Goal: Use online tool/utility: Utilize a website feature to perform a specific function

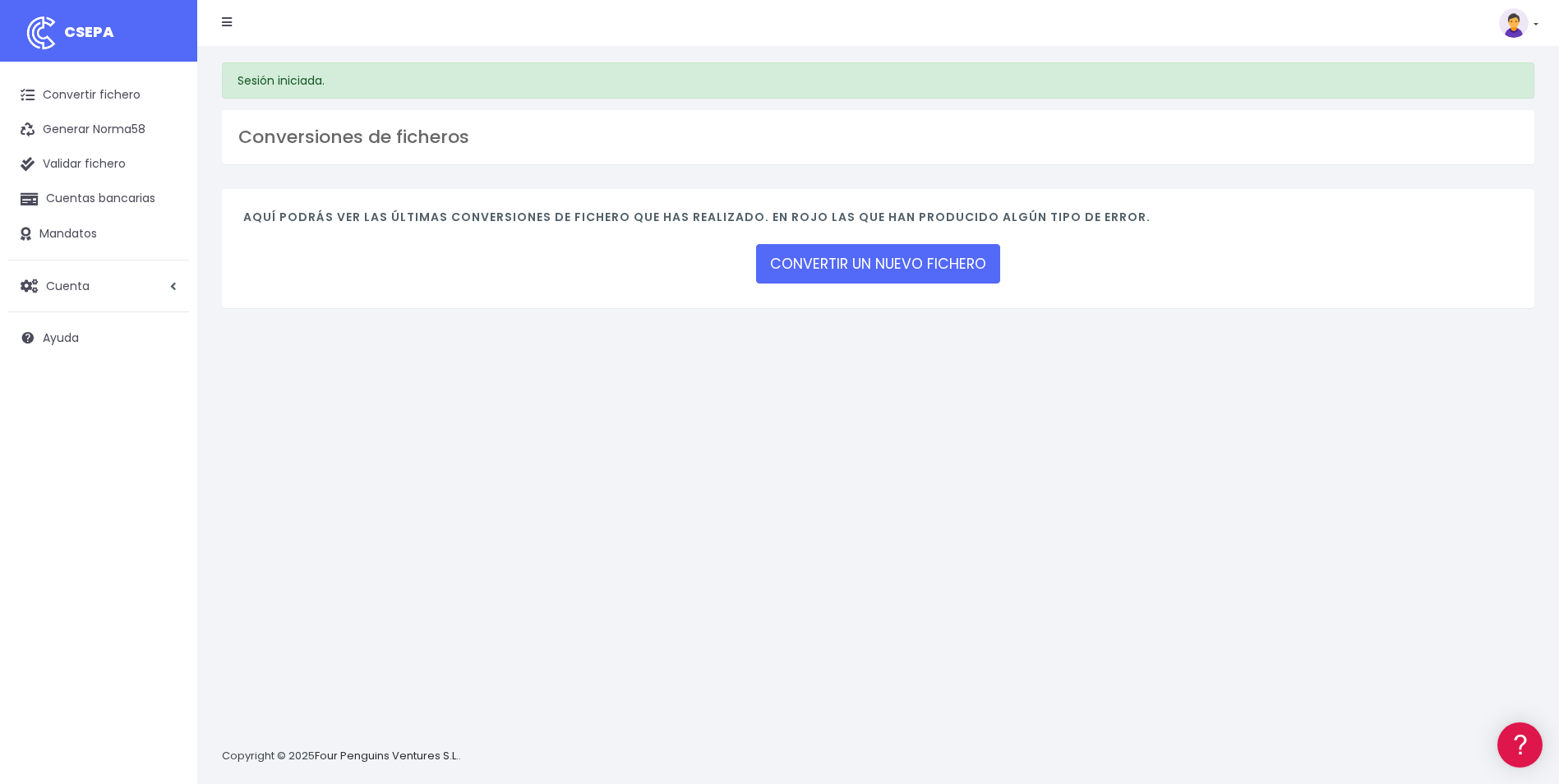
click at [879, 292] on div "Aquí podrás ver las últimas conversiones de fichero que has realizado. En rojo …" at bounding box center [877, 249] width 1312 height 119
click at [846, 276] on link "CONVERTIR UN NUEVO FICHERO" at bounding box center [878, 264] width 244 height 40
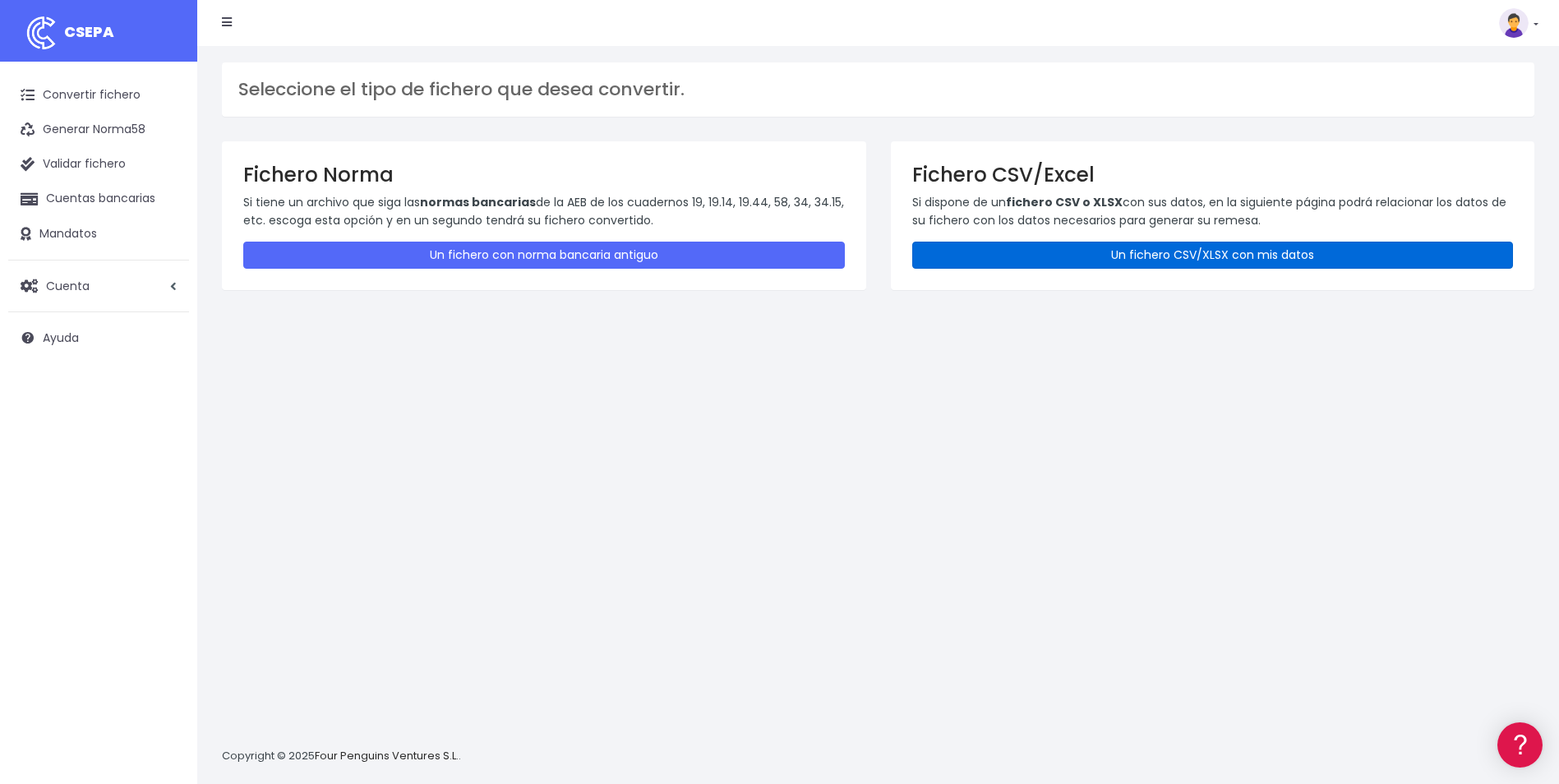
click at [1034, 244] on link "Un fichero CSV/XLSX con mis datos" at bounding box center [1213, 255] width 601 height 27
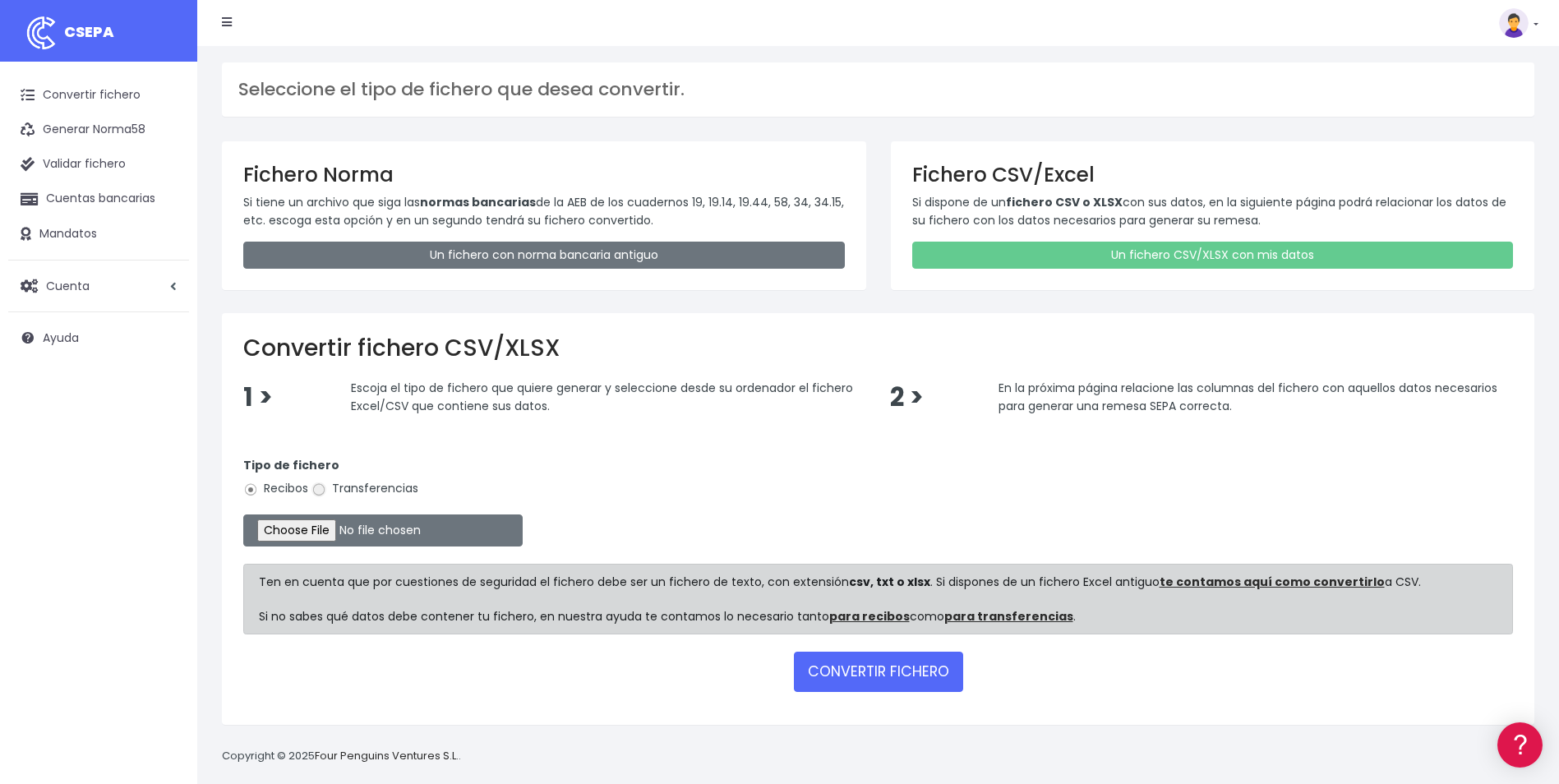
click at [316, 493] on input "Transferencias" at bounding box center [318, 489] width 14 height 14
radio input "true"
click at [312, 535] on input "file" at bounding box center [383, 530] width 279 height 32
type input "C:\fakepath\Plantilla PFV101.csv.csv"
click at [874, 676] on button "CONVERTIR FICHERO" at bounding box center [878, 672] width 169 height 40
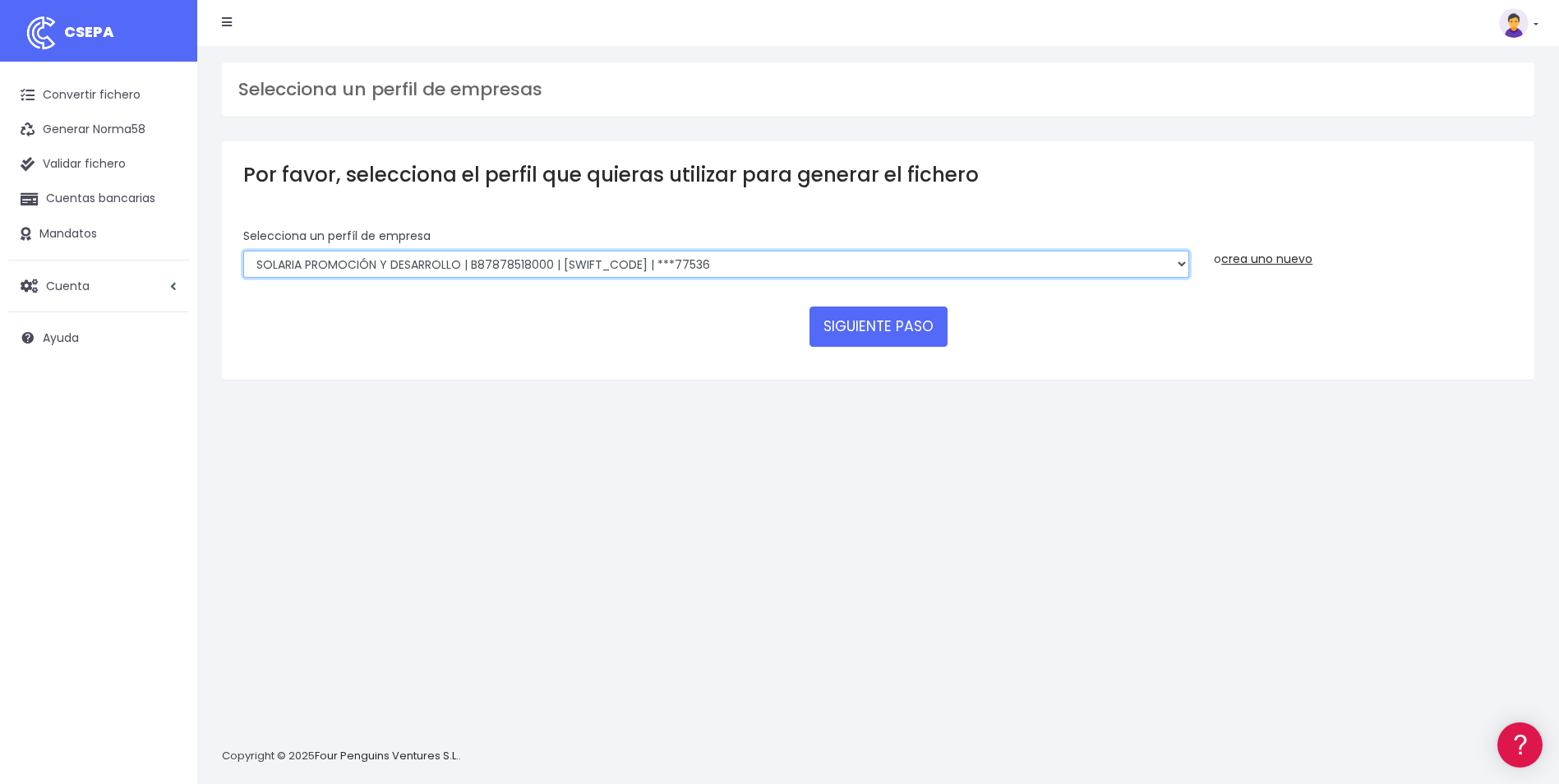
click at [966, 269] on select "SOLARIA ENERGÍA Y MEDIOAMBIENTE, S.A | A83511501 | BSCHESMMXXX | ***12639 SOLAR…" at bounding box center [716, 264] width 946 height 28
select select "718"
click at [243, 250] on select "SOLARIA ENERGÍA Y MEDIOAMBIENTE, S.A | A83511501 | BSCHESMMXXX | ***12639 SOLAR…" at bounding box center [716, 264] width 946 height 28
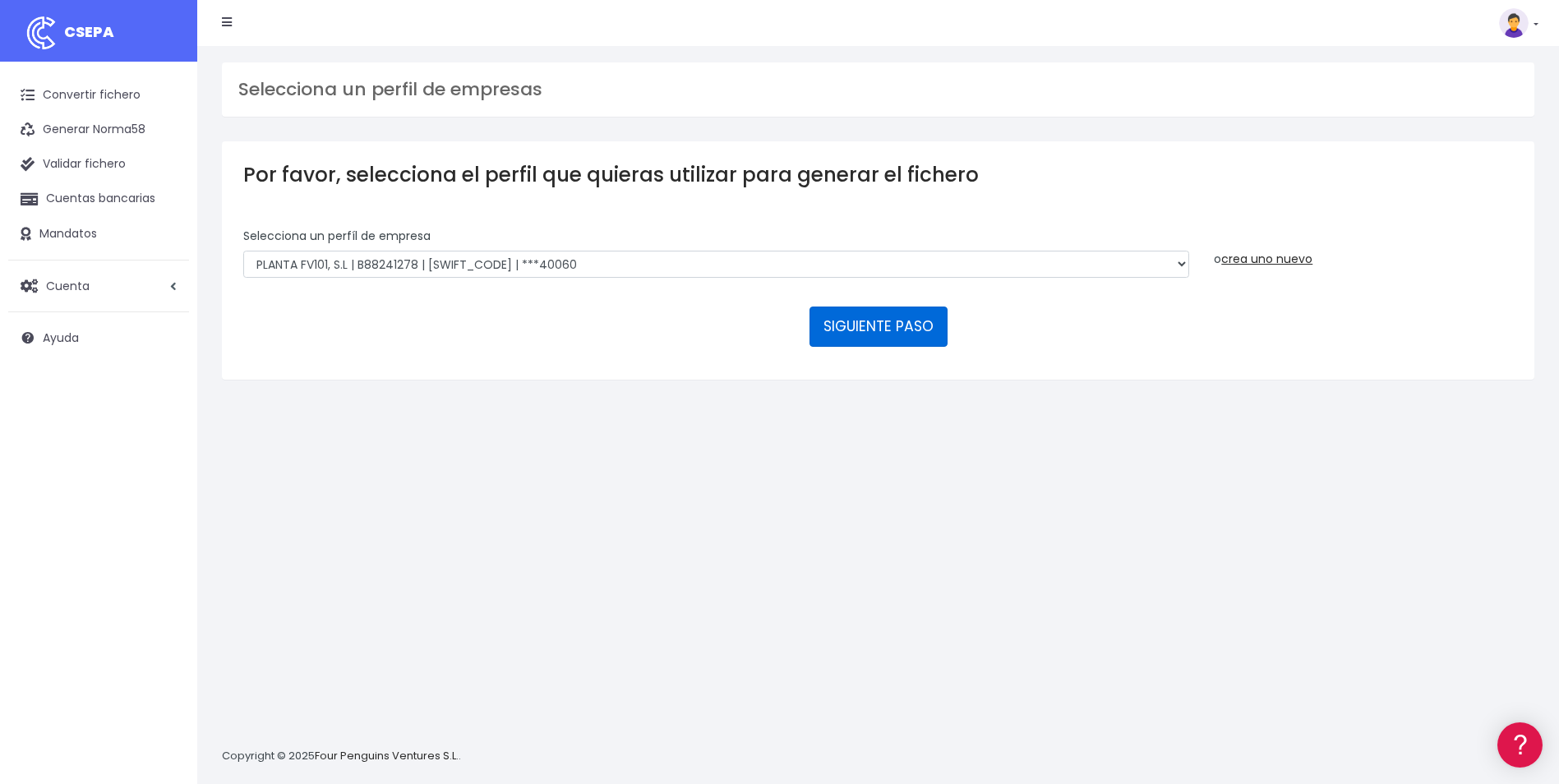
click at [895, 322] on button "SIGUIENTE PASO" at bounding box center [878, 326] width 138 height 40
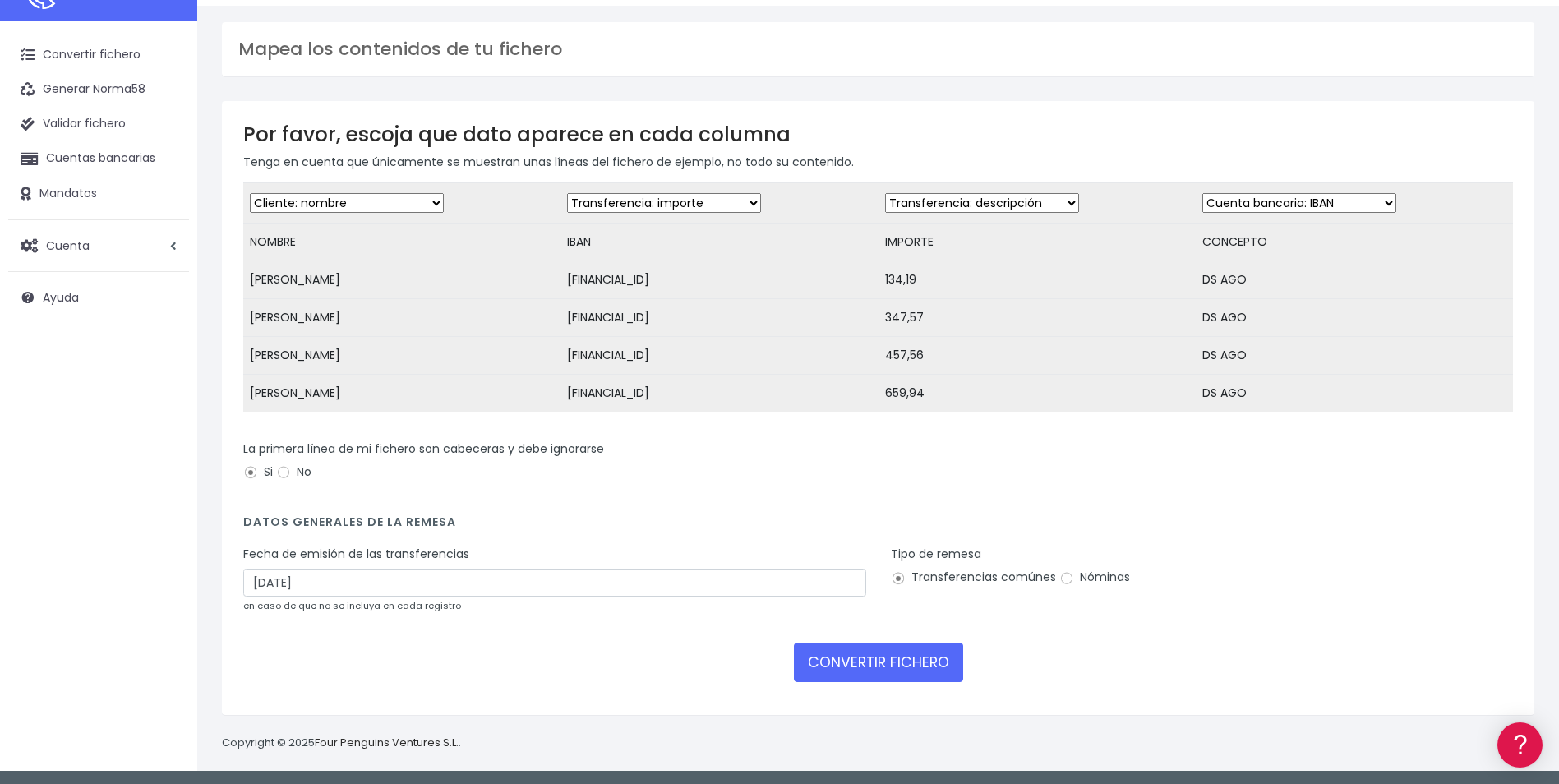
scroll to position [55, 0]
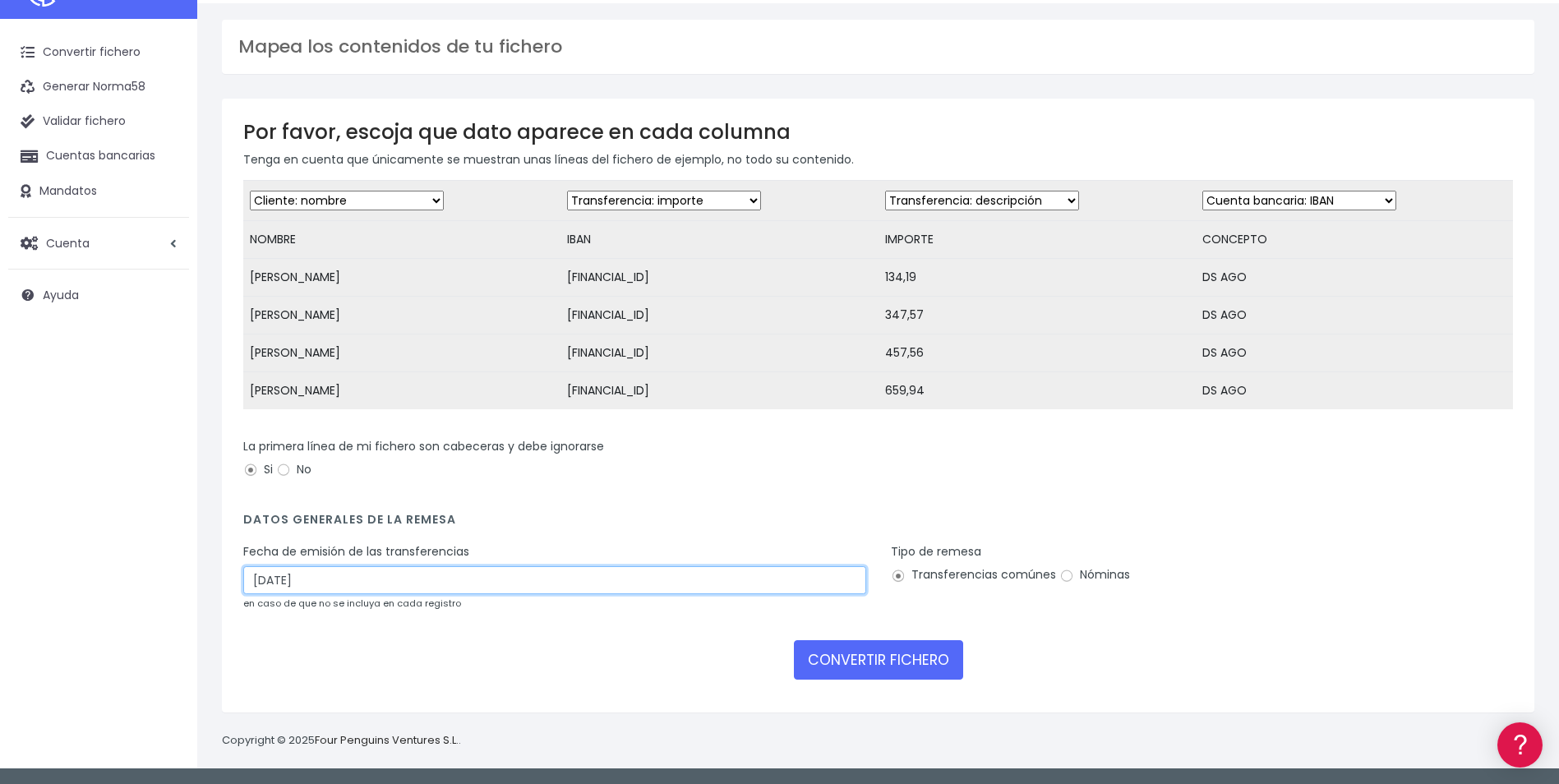
click at [261, 576] on input "12/09/2025" at bounding box center [554, 580] width 623 height 28
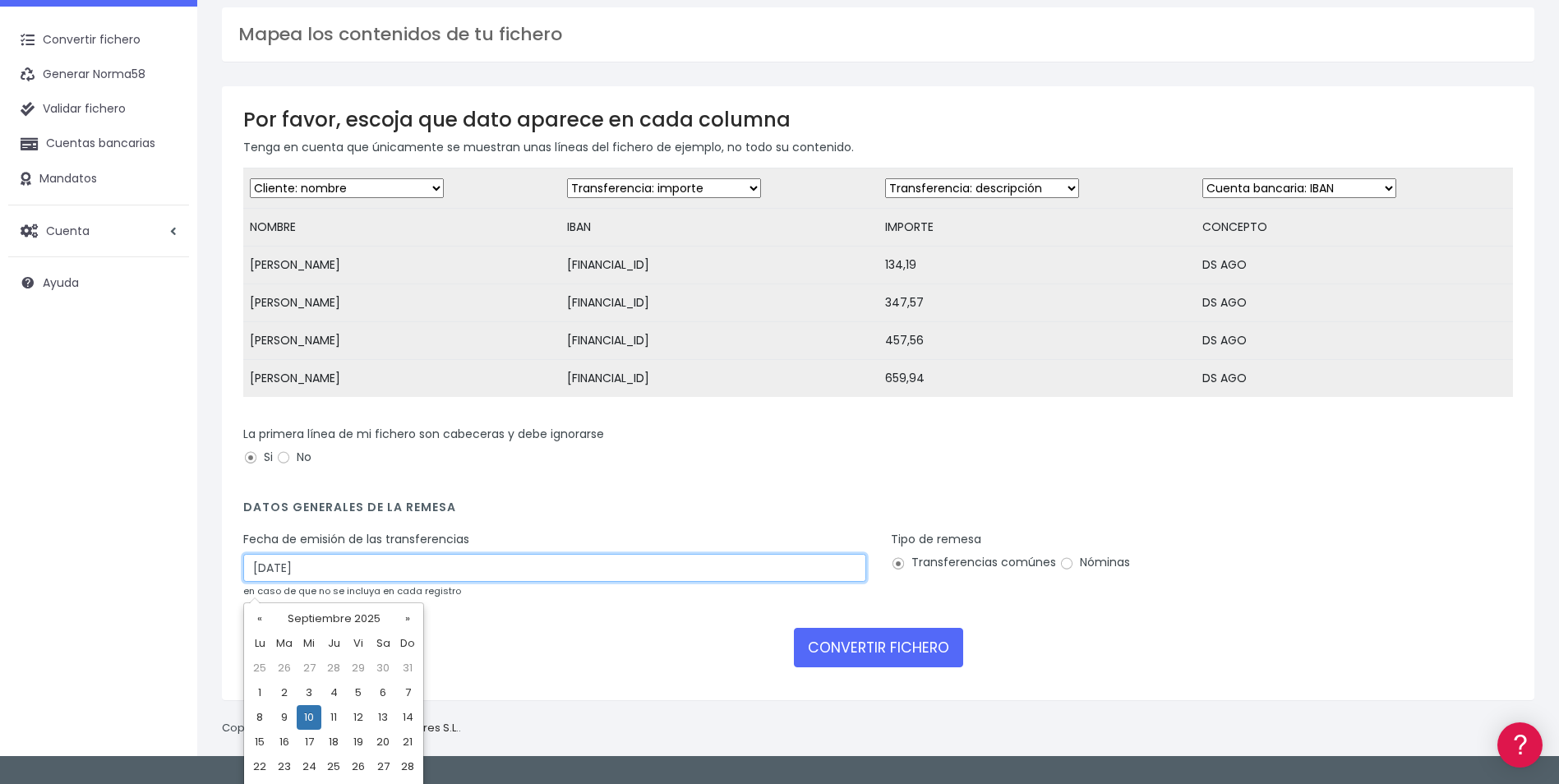
type input "10/09/2025"
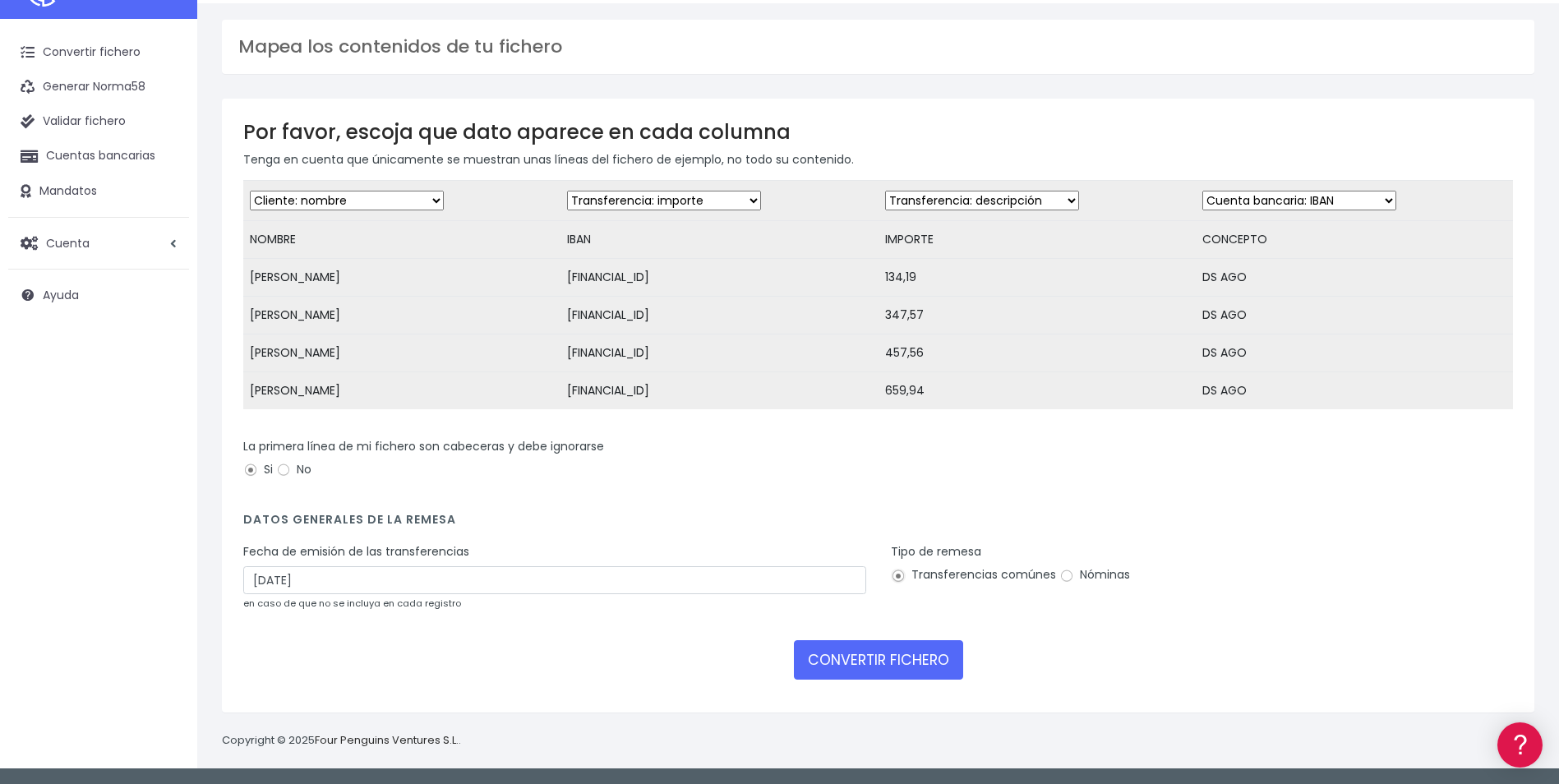
click at [749, 191] on select "Desechar campo Cliente: nombre Cliente: DNI Cliente: Email Cliente: referencia …" at bounding box center [664, 201] width 194 height 20
select select "iban"
click at [574, 191] on select "Desechar campo Cliente: nombre Cliente: DNI Cliente: Email Cliente: referencia …" at bounding box center [664, 201] width 194 height 20
click at [1024, 191] on select "Desechar campo Cliente: nombre Cliente: DNI Cliente: Email Cliente: referencia …" at bounding box center [982, 201] width 194 height 20
select select "amount"
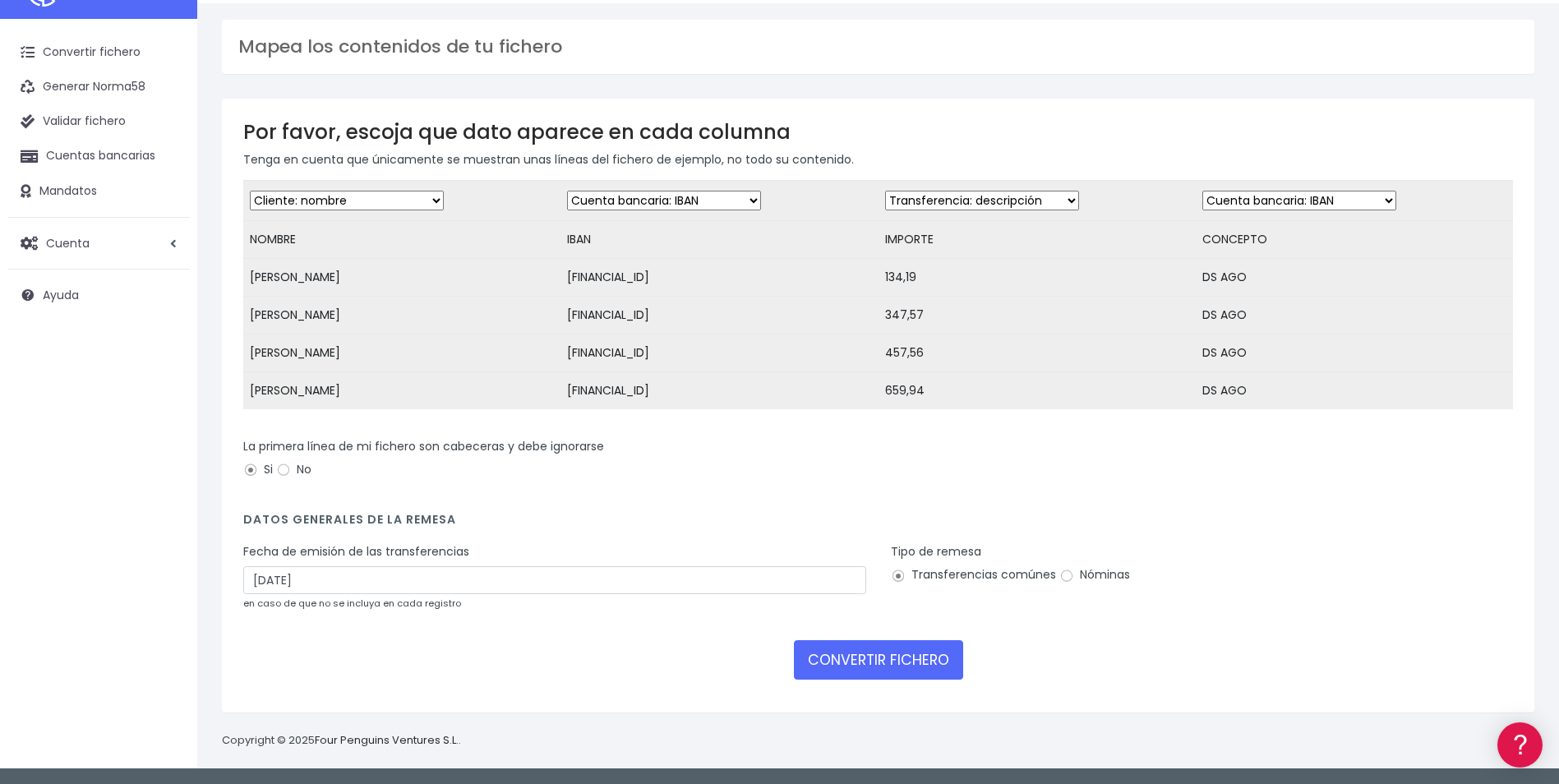
click at [885, 191] on select "Desechar campo Cliente: nombre Cliente: DNI Cliente: Email Cliente: referencia …" at bounding box center [982, 201] width 194 height 20
click at [1345, 191] on select "Desechar campo Cliente: nombre Cliente: DNI Cliente: Email Cliente: referencia …" at bounding box center [1299, 201] width 194 height 20
select select "description"
click at [1202, 191] on select "Desechar campo Cliente: nombre Cliente: DNI Cliente: Email Cliente: referencia …" at bounding box center [1299, 201] width 194 height 20
click at [909, 663] on button "CONVERTIR FICHERO" at bounding box center [878, 660] width 169 height 40
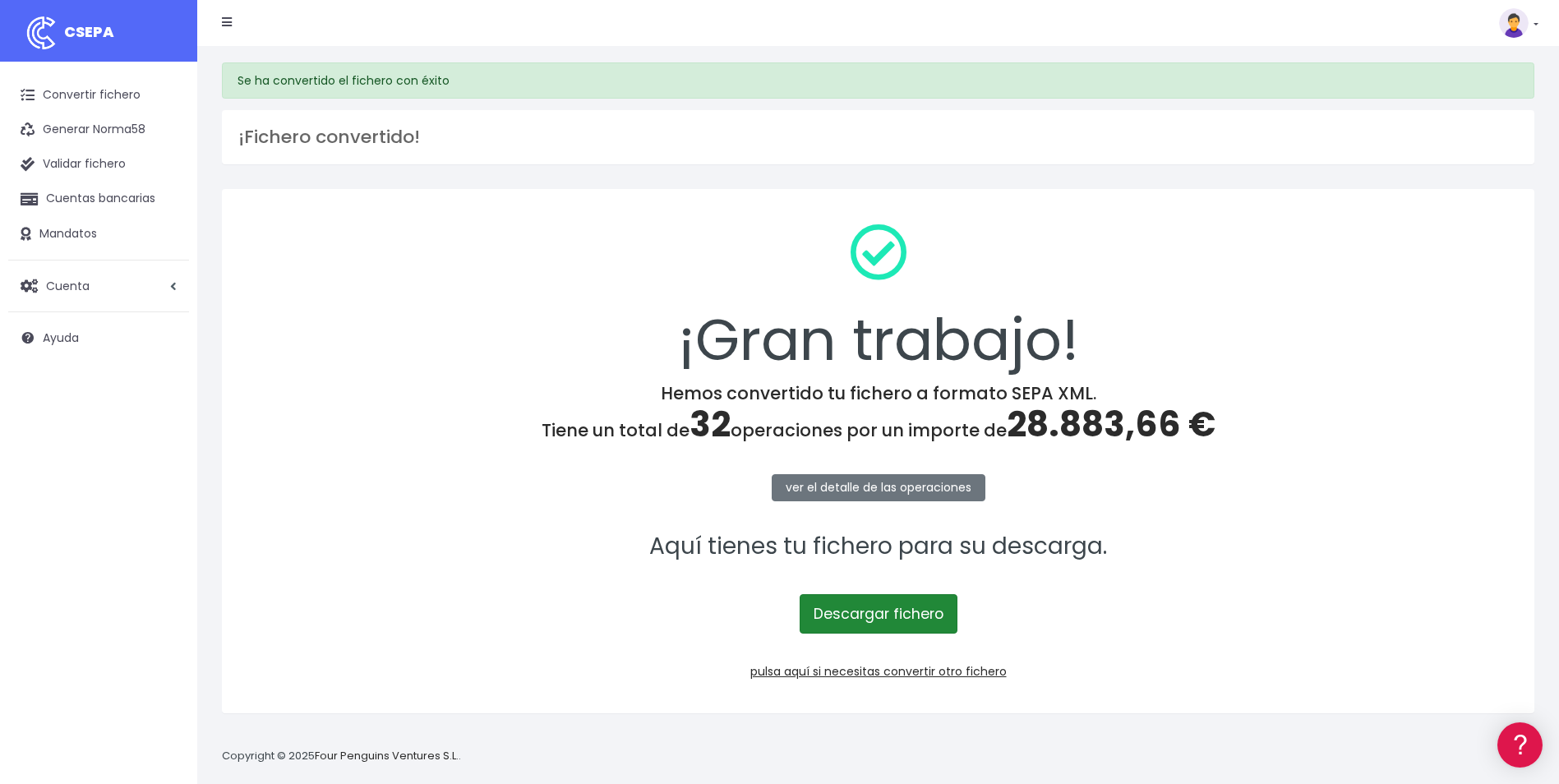
click at [905, 619] on link "Descargar fichero" at bounding box center [878, 614] width 157 height 40
click at [1442, 348] on div "¡Gran trabajo!" at bounding box center [878, 297] width 1270 height 173
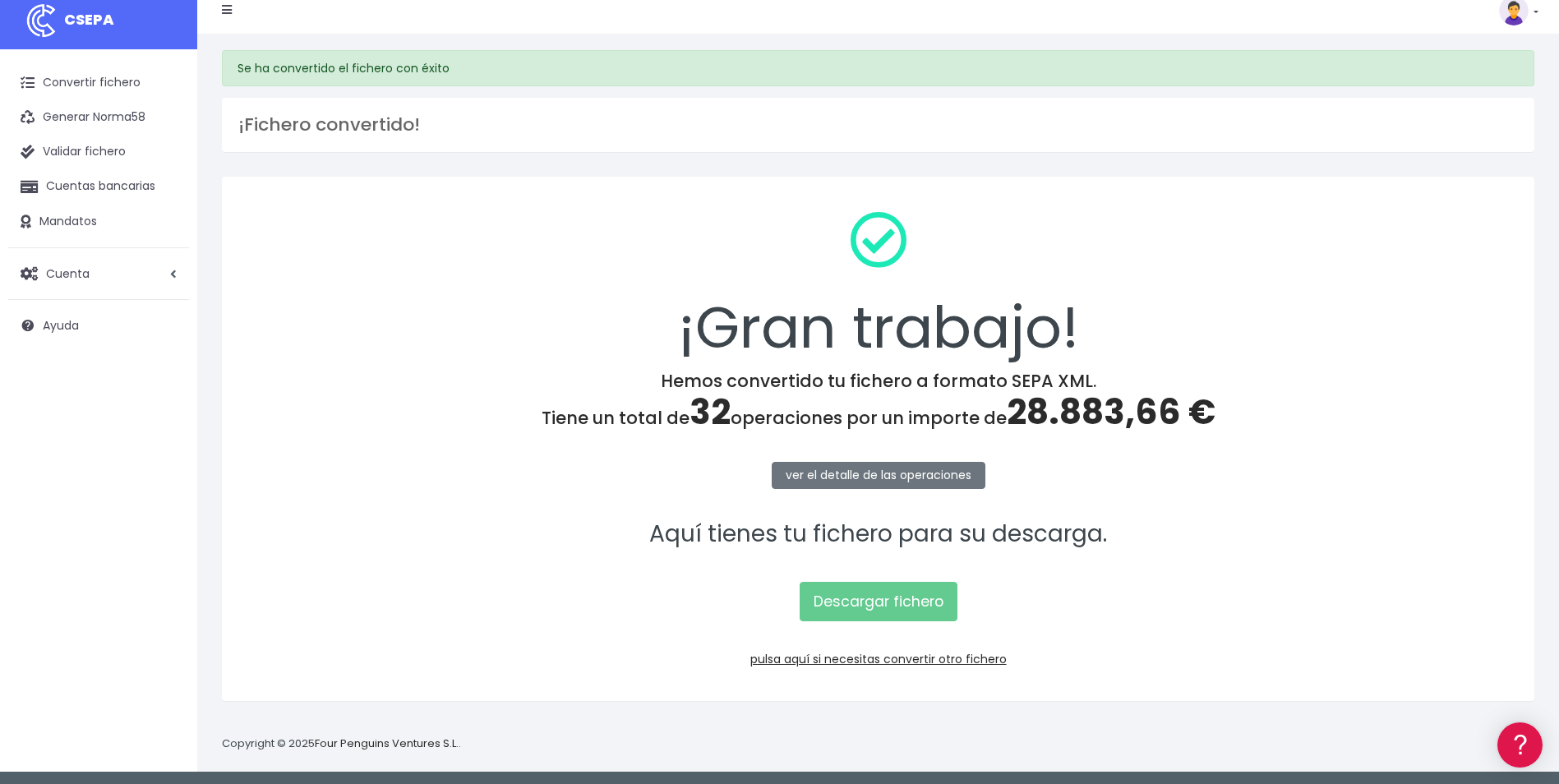
scroll to position [15, 0]
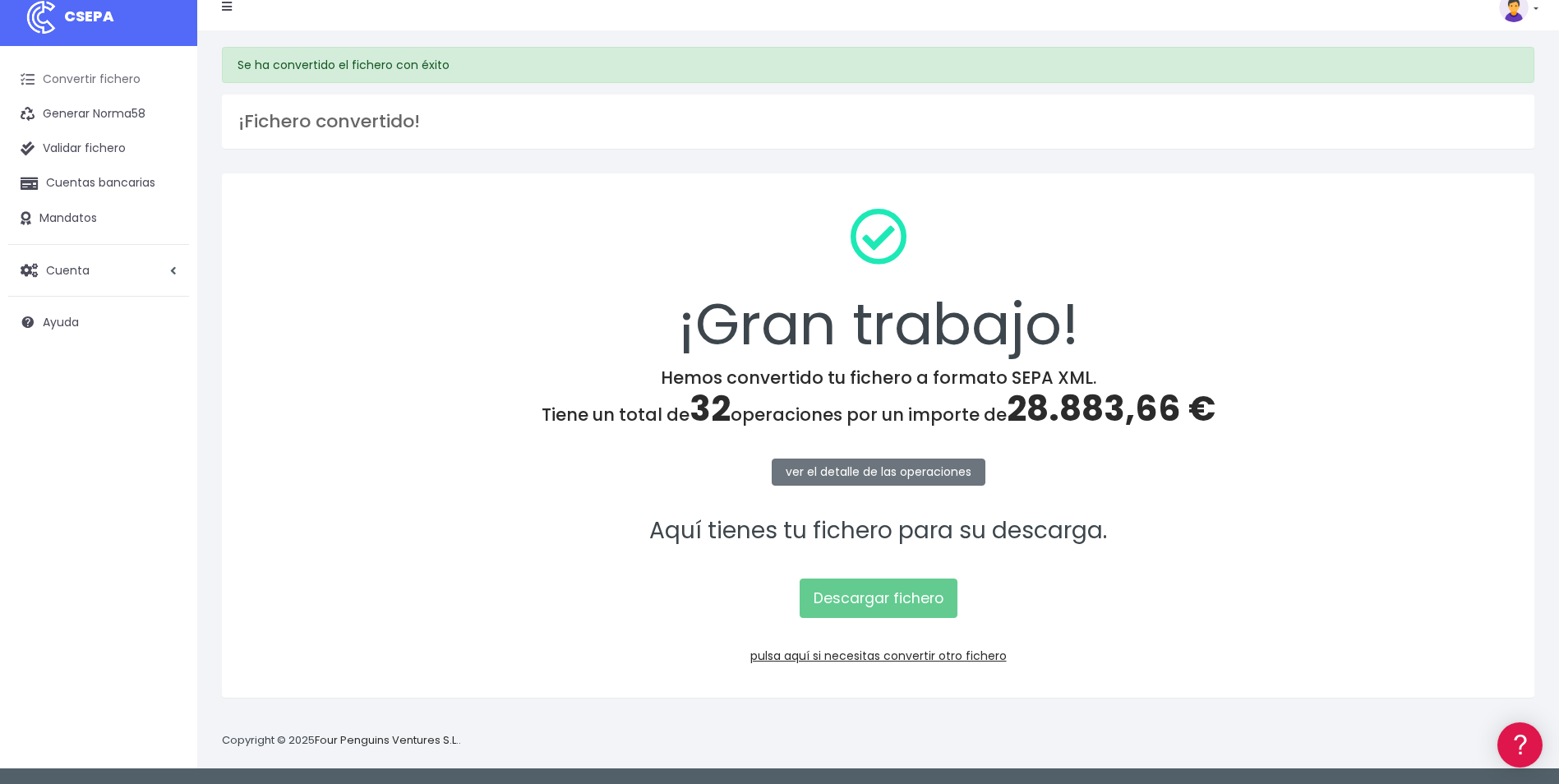
click at [72, 76] on link "Convertir fichero" at bounding box center [99, 80] width 181 height 34
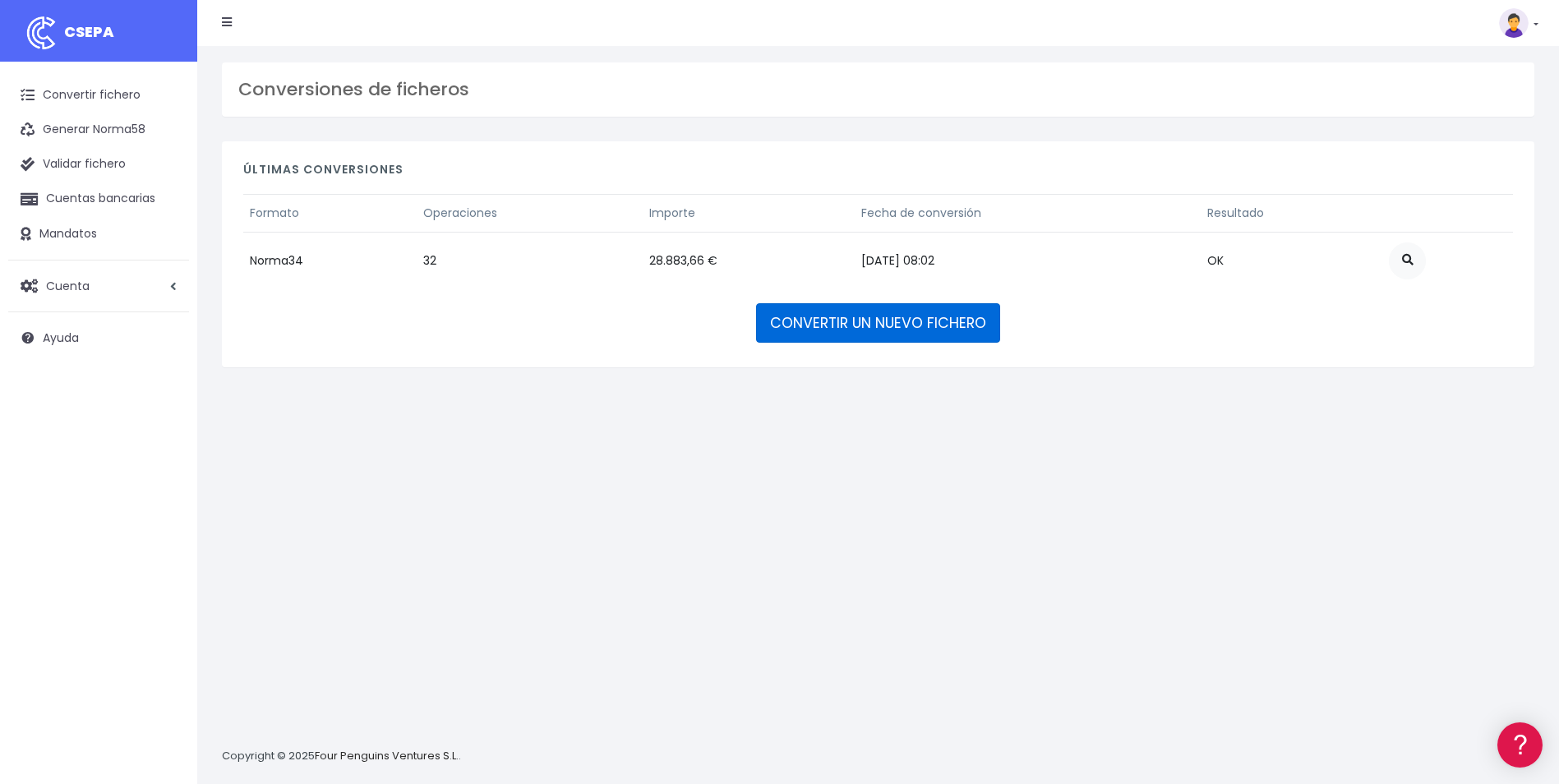
click at [874, 328] on link "CONVERTIR UN NUEVO FICHERO" at bounding box center [878, 323] width 244 height 40
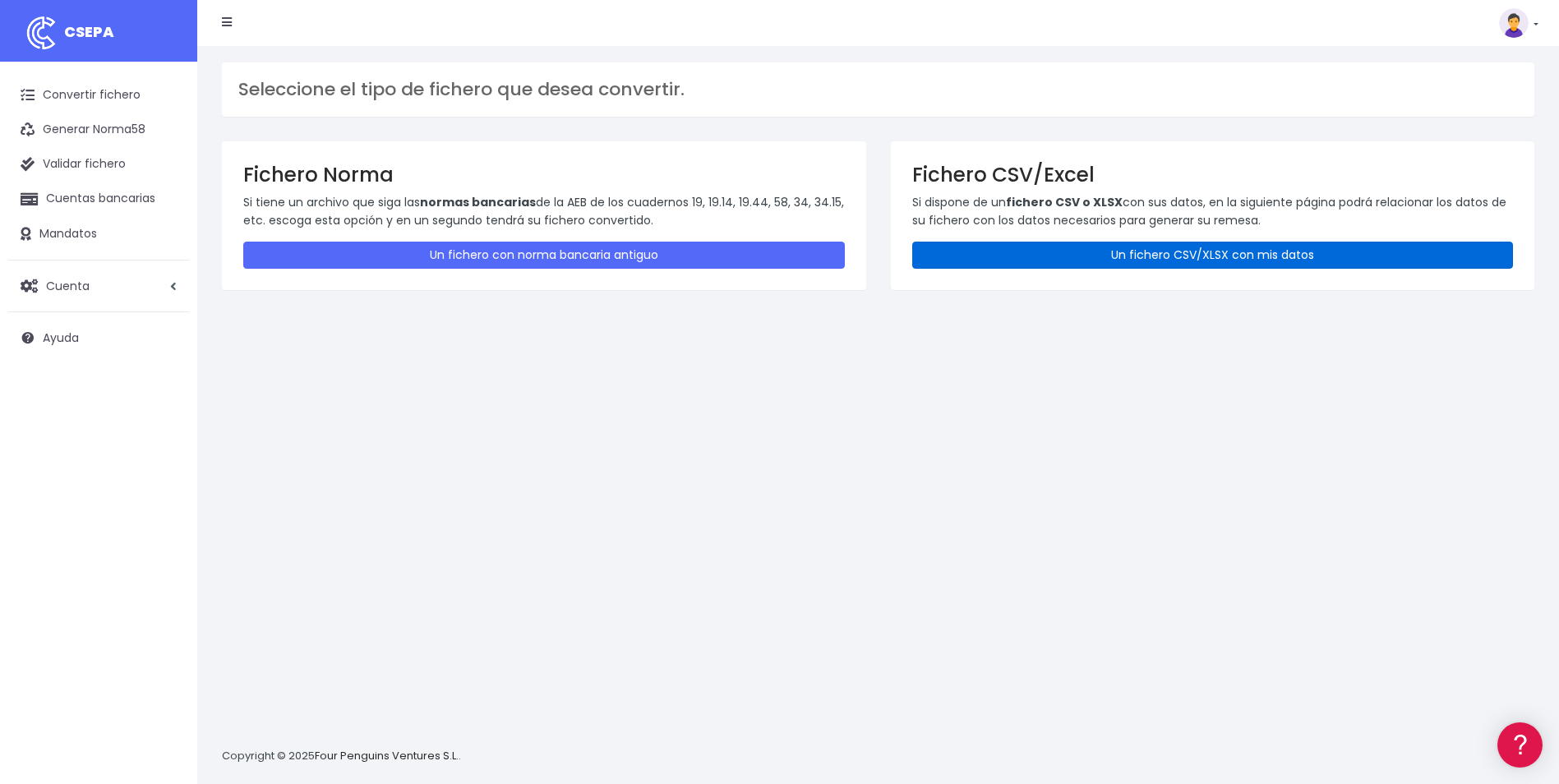
click at [1076, 255] on link "Un fichero CSV/XLSX con mis datos" at bounding box center [1213, 255] width 601 height 27
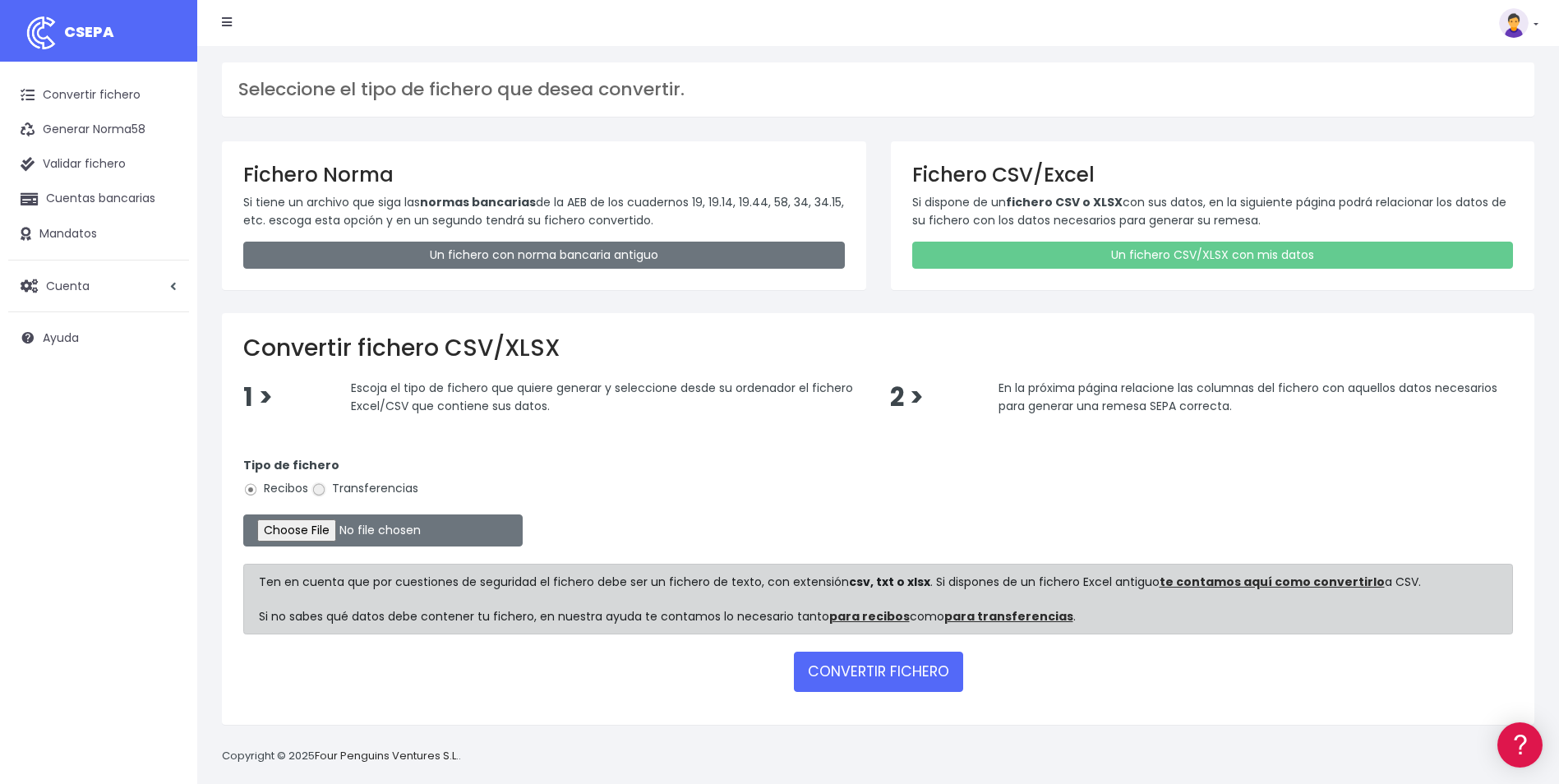
click at [322, 491] on input "Transferencias" at bounding box center [318, 489] width 14 height 14
radio input "true"
click at [325, 532] on input "file" at bounding box center [383, 530] width 279 height 32
type input "C:\fakepath\Plantilla PSP10.csv.csv"
click at [875, 675] on button "CONVERTIR FICHERO" at bounding box center [878, 672] width 169 height 40
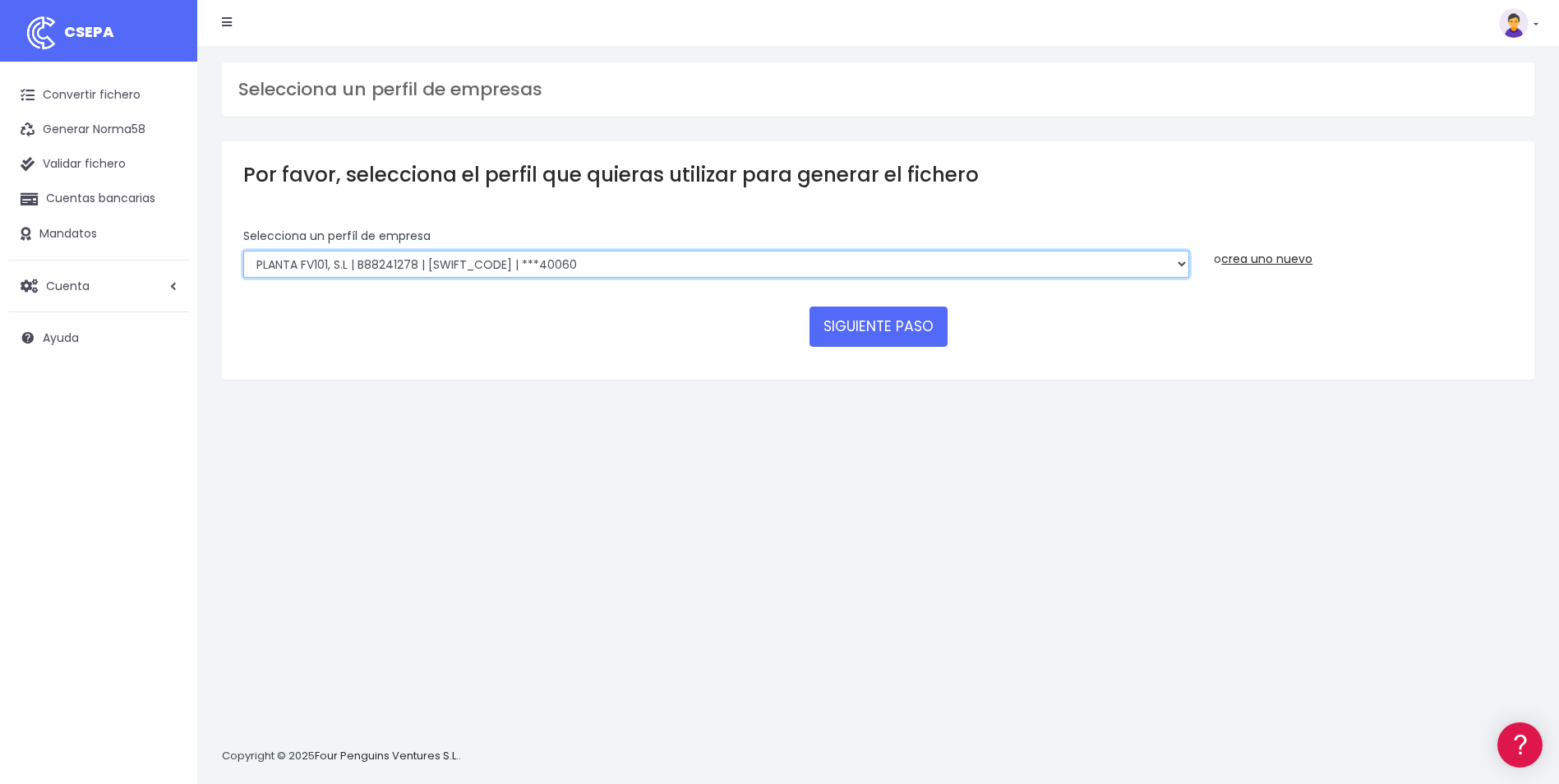
click at [743, 259] on select "SOLARIA ENERGÍA Y MEDIOAMBIENTE, S.A | A83511501 | [SWIFT_CODE] | ***12639 SOLA…" at bounding box center [716, 264] width 946 height 28
select select "715"
click at [243, 250] on select "SOLARIA ENERGÍA Y MEDIOAMBIENTE, S.A | A83511501 | [SWIFT_CODE] | ***12639 SOLA…" at bounding box center [716, 264] width 946 height 28
click at [907, 328] on button "SIGUIENTE PASO" at bounding box center [878, 326] width 138 height 40
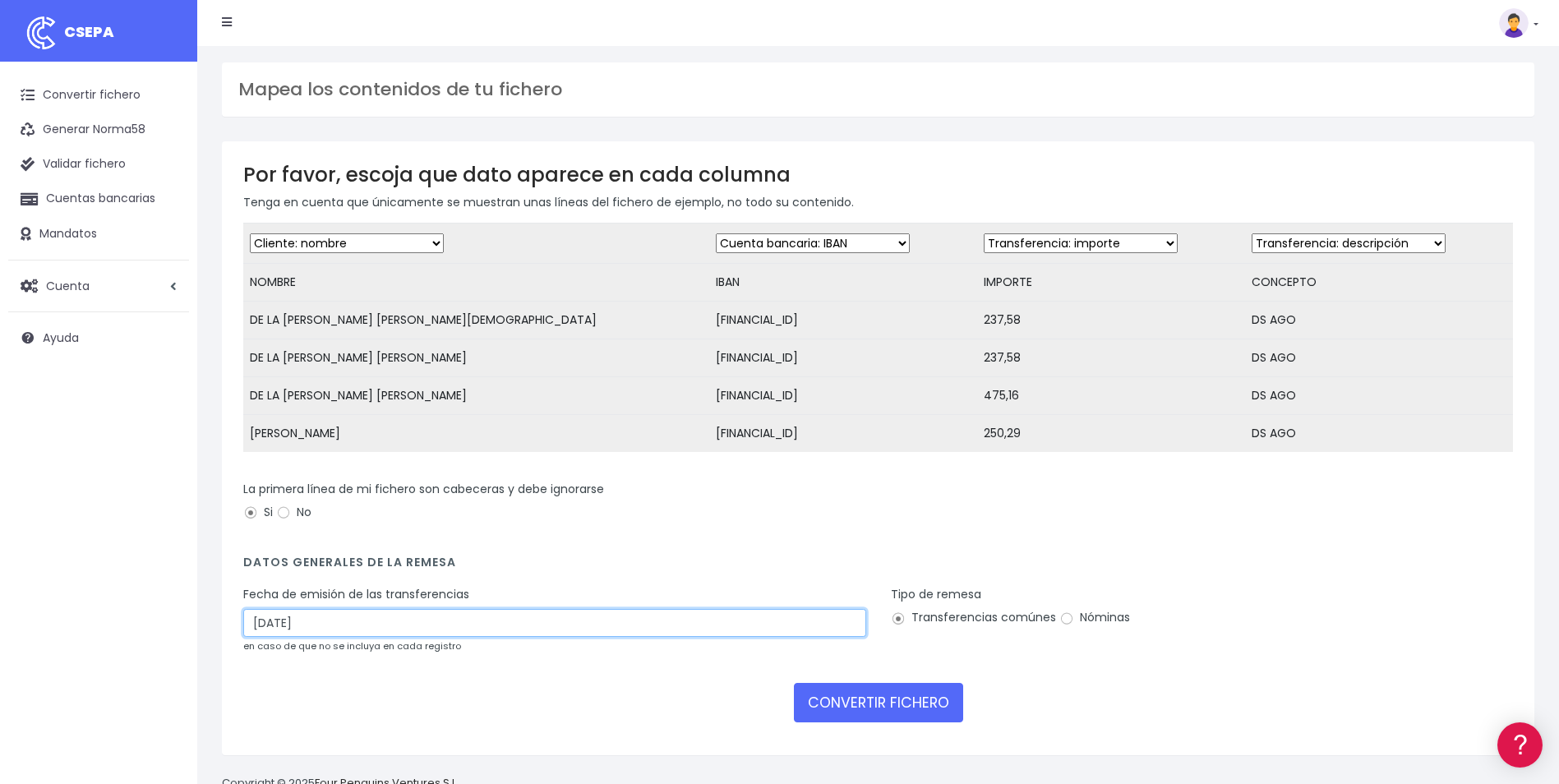
click at [262, 635] on input "[DATE]" at bounding box center [554, 622] width 623 height 28
type input "[DATE]"
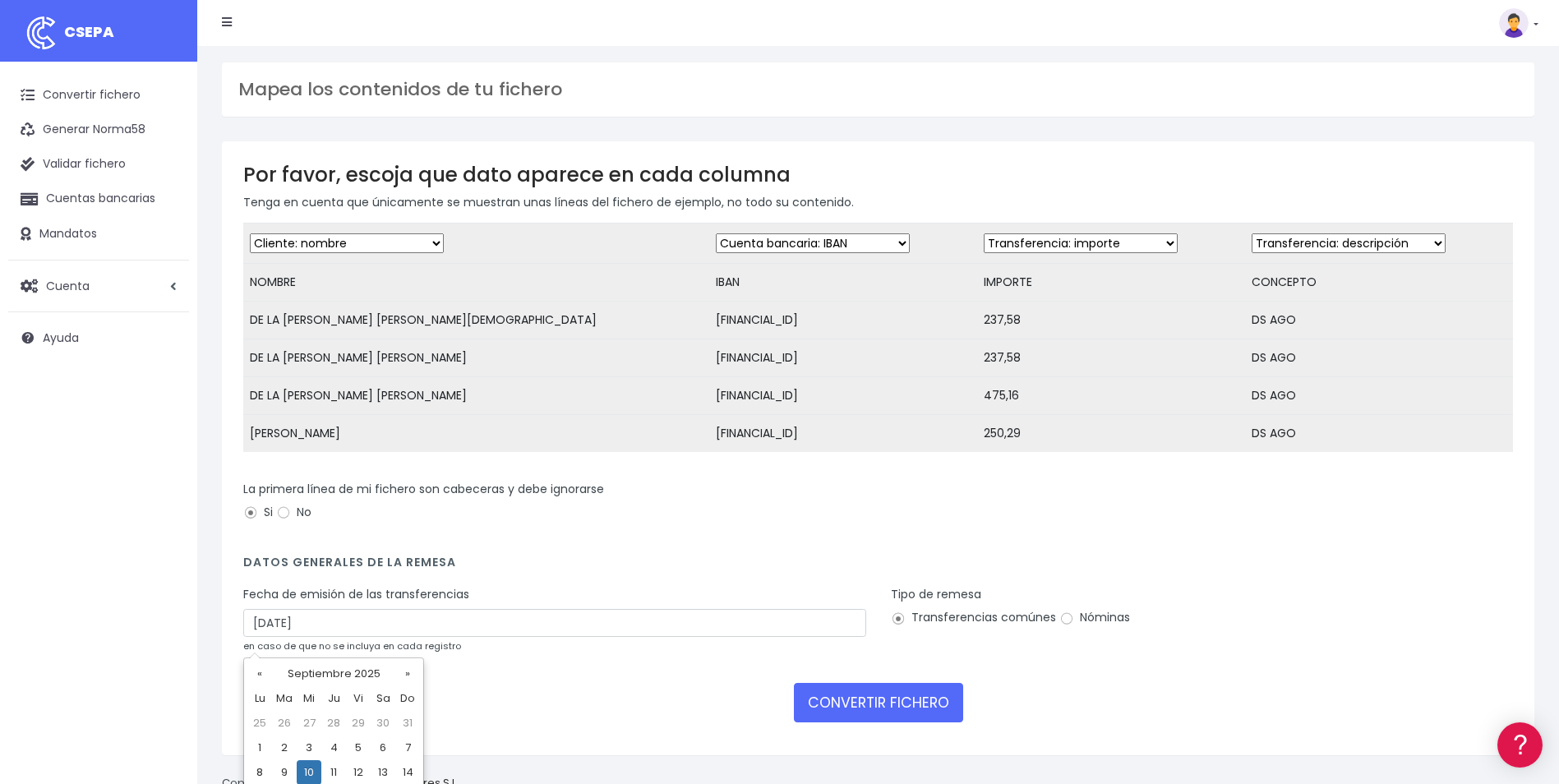
click at [506, 697] on div "CONVERTIR FICHERO" at bounding box center [878, 703] width 1270 height 40
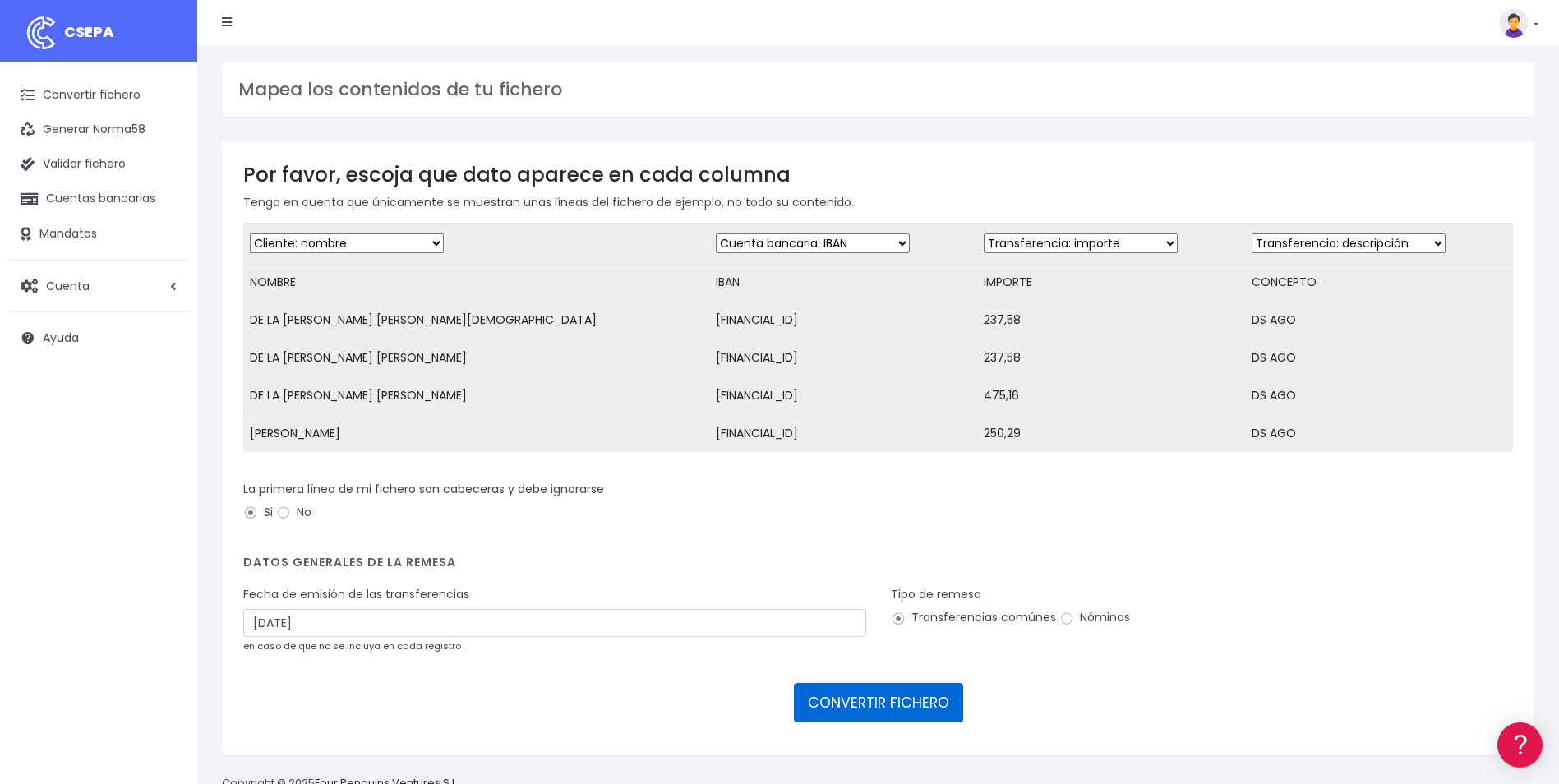
click at [920, 715] on button "CONVERTIR FICHERO" at bounding box center [878, 703] width 169 height 40
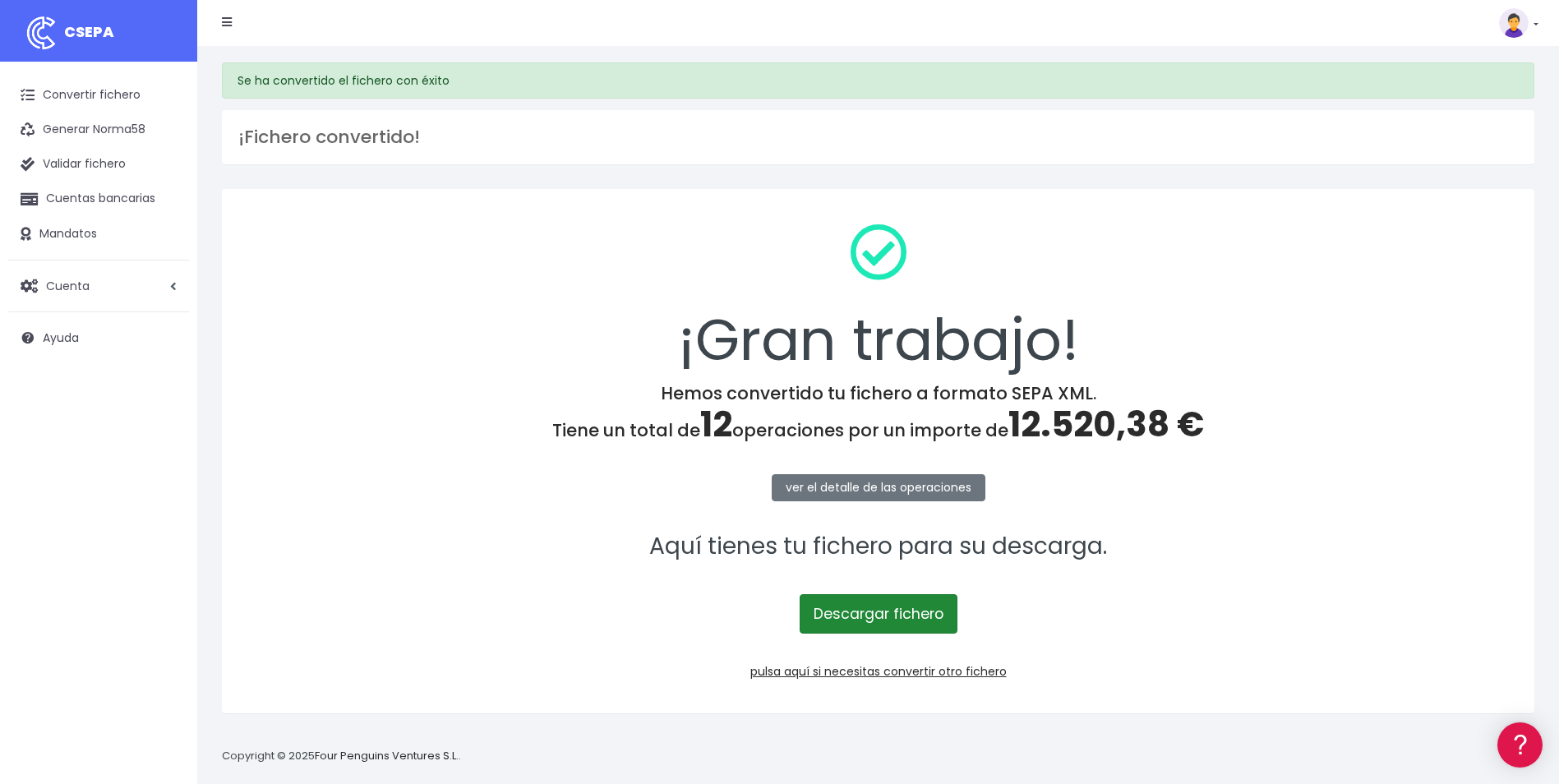
click at [855, 609] on link "Descargar fichero" at bounding box center [878, 614] width 157 height 40
click at [1337, 483] on p "ver el detalle de las operaciones" at bounding box center [878, 486] width 1270 height 37
